Goal: Task Accomplishment & Management: Manage account settings

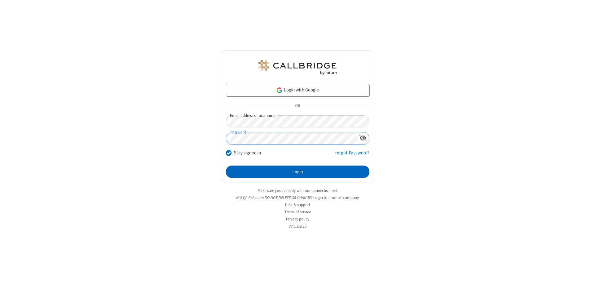
click at [297, 172] on button "Login" at bounding box center [297, 171] width 143 height 12
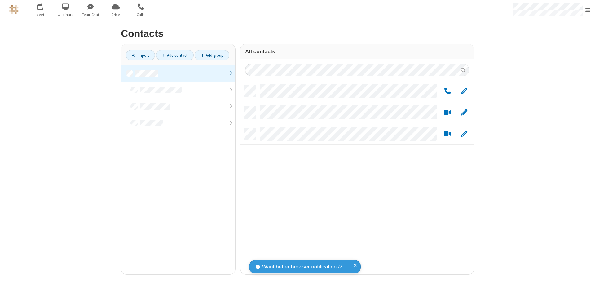
click at [178, 73] on link at bounding box center [178, 73] width 114 height 17
click at [464, 91] on span "Edit" at bounding box center [464, 91] width 6 height 8
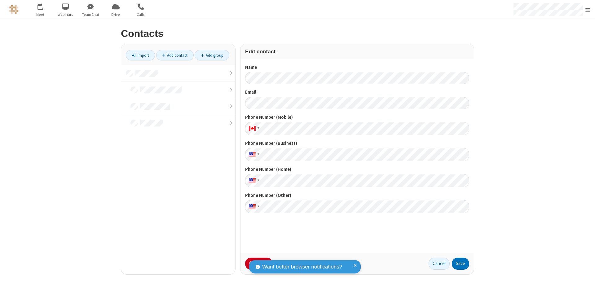
click at [0, 0] on button "No Thanks" at bounding box center [0, 0] width 0 height 0
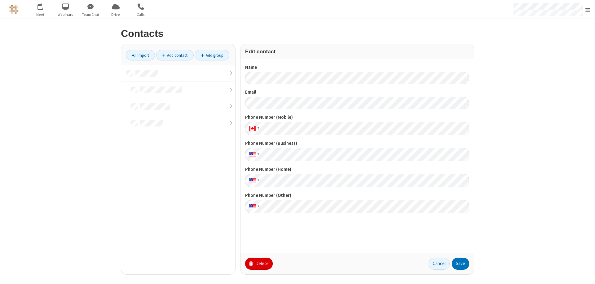
click at [258, 263] on button "Delete" at bounding box center [259, 263] width 28 height 12
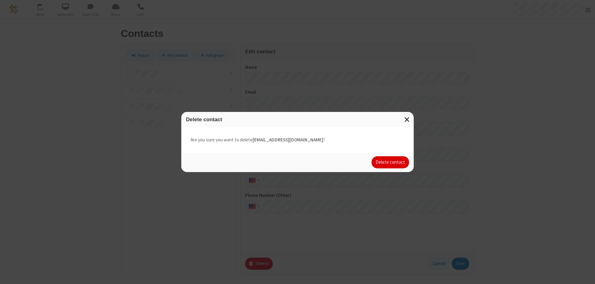
click at [390, 162] on button "Delete contact" at bounding box center [389, 162] width 37 height 12
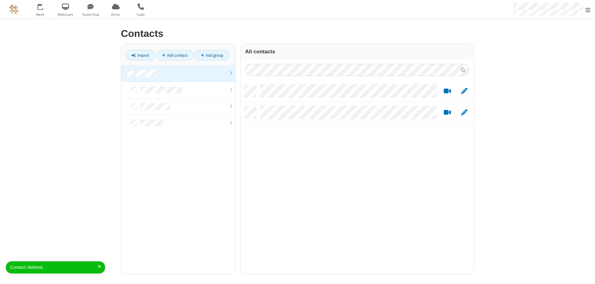
scroll to position [189, 229]
